Goal: Task Accomplishment & Management: Complete application form

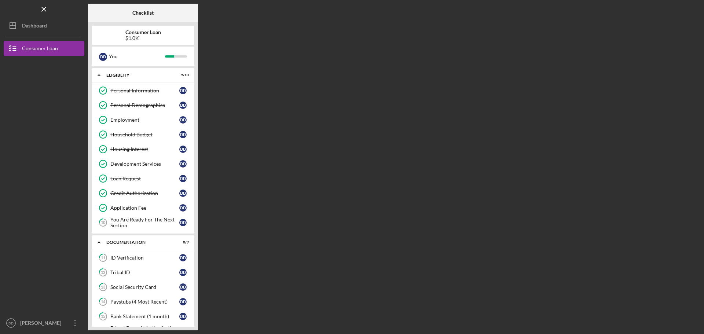
scroll to position [113, 0]
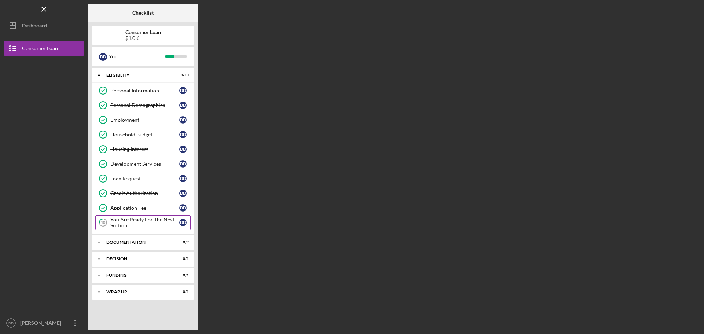
click at [136, 220] on div "You Are Ready For The Next Section" at bounding box center [144, 223] width 69 height 12
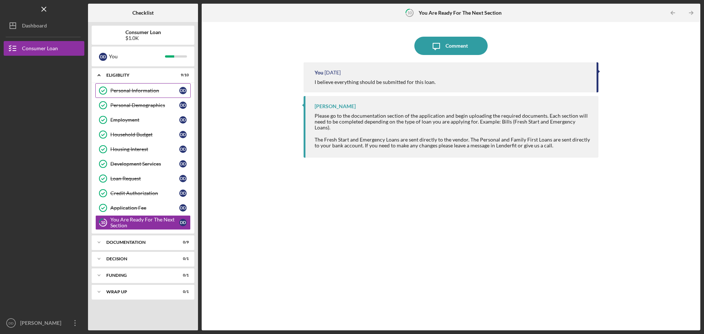
click at [133, 88] on div "Personal Information" at bounding box center [144, 91] width 69 height 6
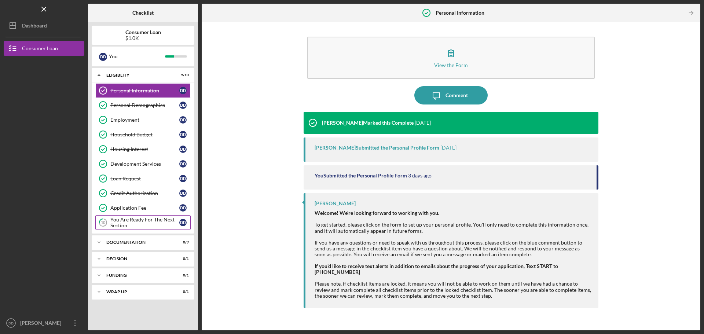
click at [146, 220] on div "You Are Ready For The Next Section" at bounding box center [144, 223] width 69 height 12
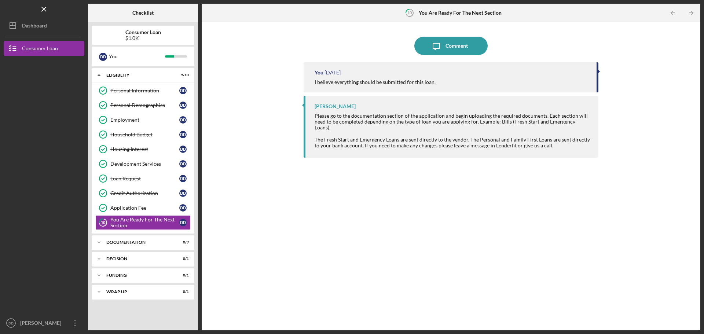
click at [135, 234] on div "Icon/Expander Eligiblity 9 / 10 Personal Information Personal Information D D P…" at bounding box center [143, 197] width 103 height 258
click at [134, 241] on div "Documentation" at bounding box center [145, 242] width 79 height 4
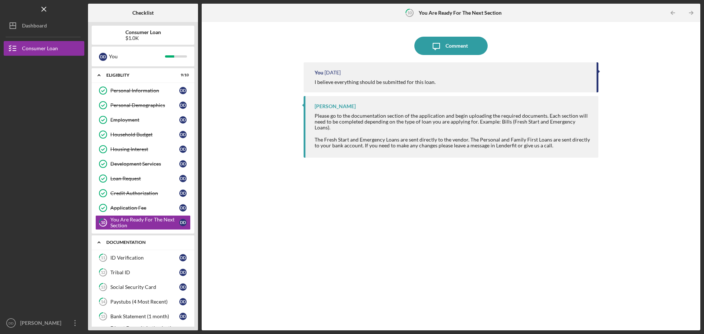
click at [134, 245] on div "Icon/Expander Documentation 0 / 9" at bounding box center [143, 242] width 103 height 15
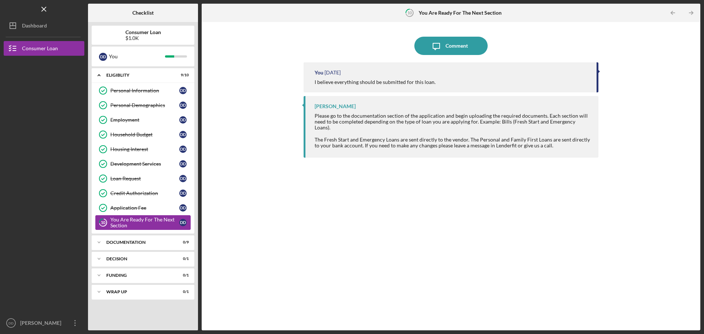
click at [136, 218] on div "You Are Ready For The Next Section" at bounding box center [144, 223] width 69 height 12
click at [130, 95] on link "Personal Information Personal Information D D" at bounding box center [142, 90] width 95 height 15
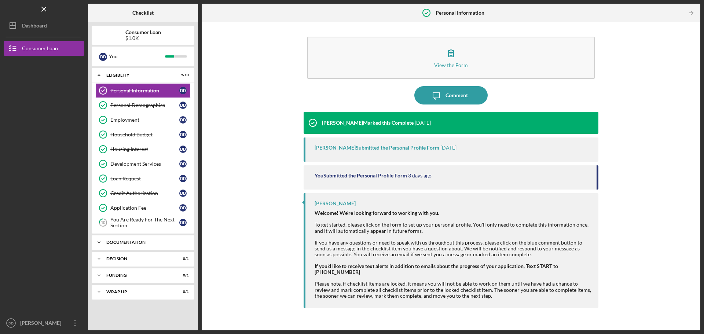
click at [124, 240] on div "Documentation" at bounding box center [145, 242] width 79 height 4
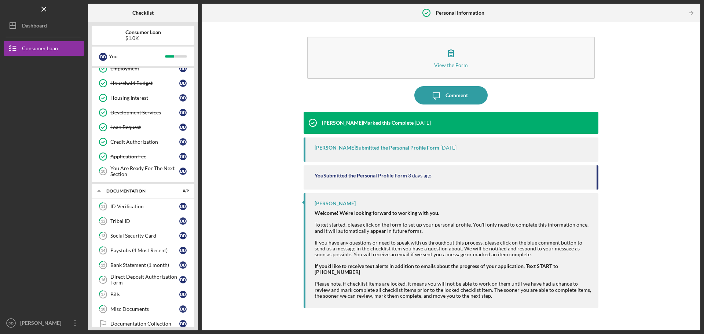
scroll to position [113, 0]
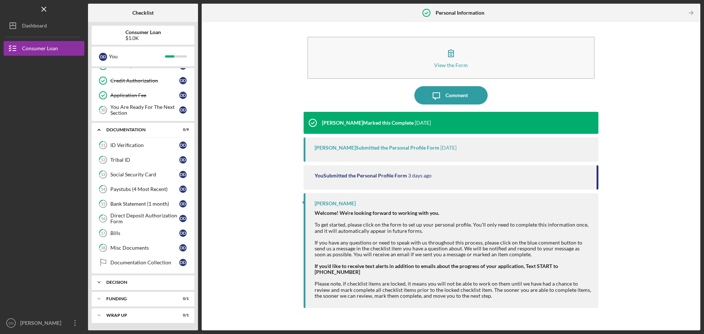
click at [133, 281] on div "Decision" at bounding box center [145, 282] width 79 height 4
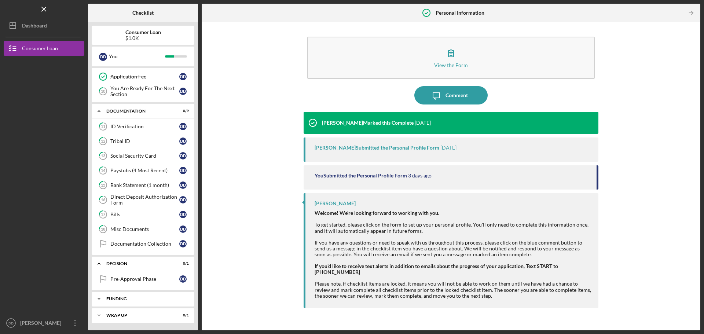
click at [147, 300] on div "Funding" at bounding box center [145, 299] width 79 height 4
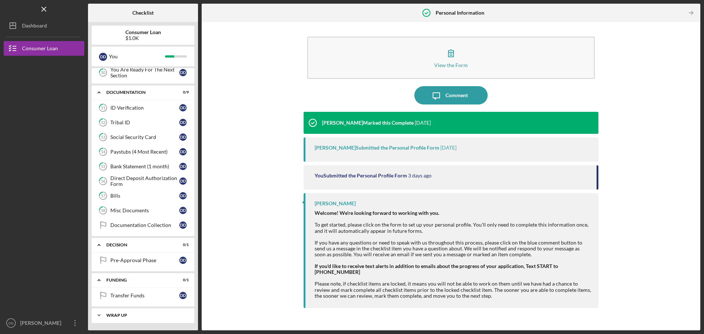
click at [138, 317] on div "Icon/Expander Wrap up 0 / 1" at bounding box center [143, 315] width 103 height 15
